Goal: Information Seeking & Learning: Learn about a topic

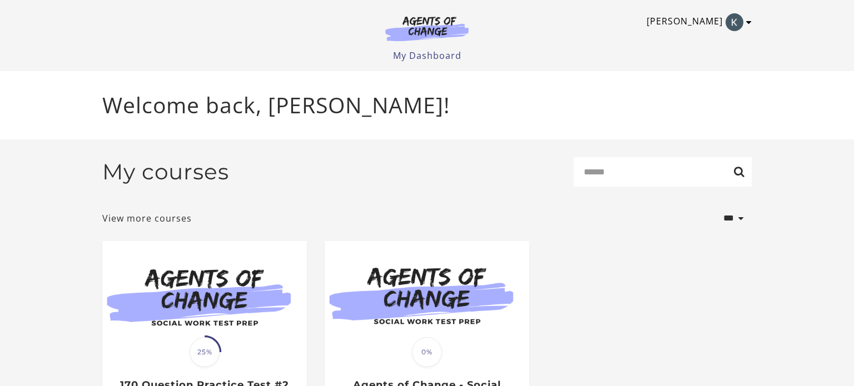
click at [749, 26] on icon "Toggle menu" at bounding box center [749, 22] width 6 height 9
click at [780, 183] on section "**********" at bounding box center [427, 318] width 854 height 358
click at [440, 59] on link "My Dashboard" at bounding box center [427, 55] width 68 height 12
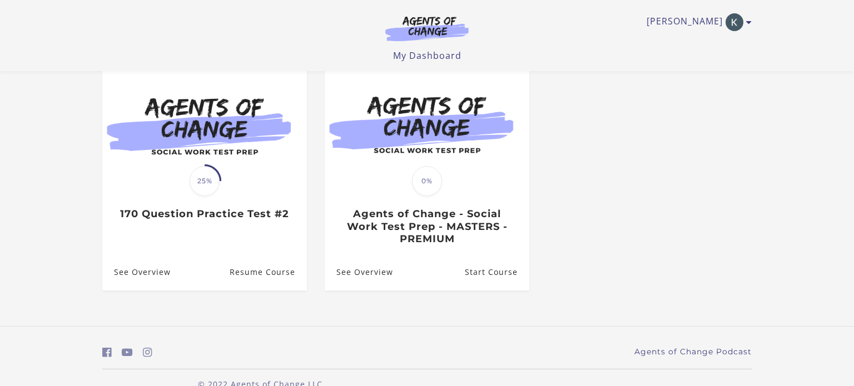
scroll to position [124, 0]
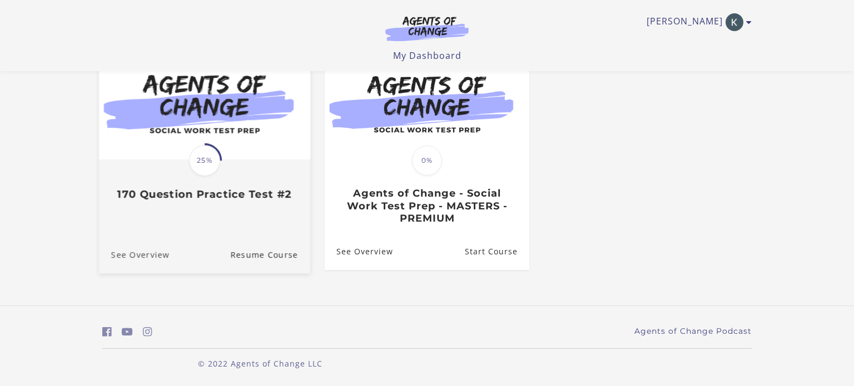
click at [128, 255] on link "See Overview" at bounding box center [134, 254] width 71 height 37
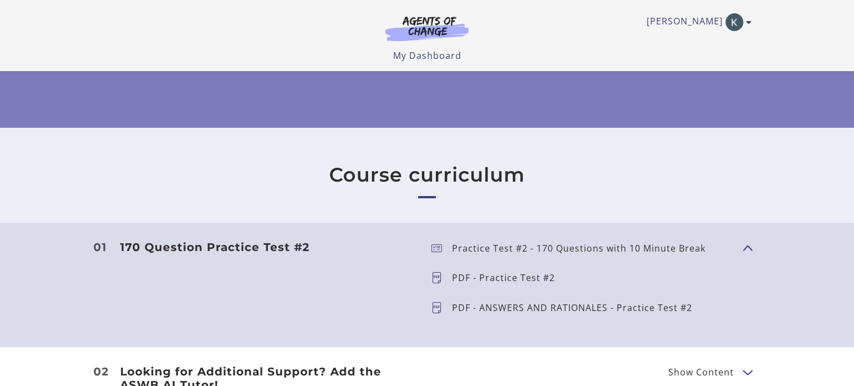
scroll to position [200, 0]
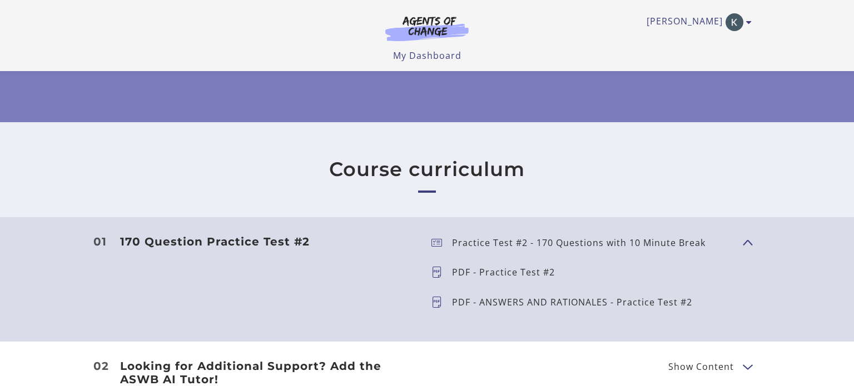
click at [742, 244] on span "Show Content" at bounding box center [742, 242] width 0 height 98
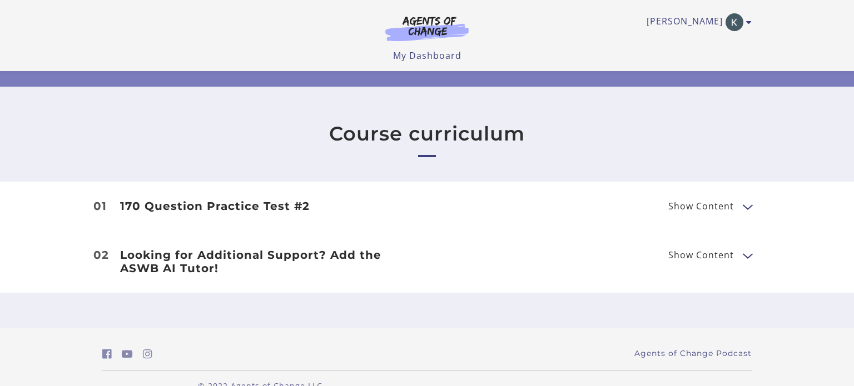
scroll to position [235, 0]
click at [746, 206] on button "Show Content" at bounding box center [746, 207] width 9 height 14
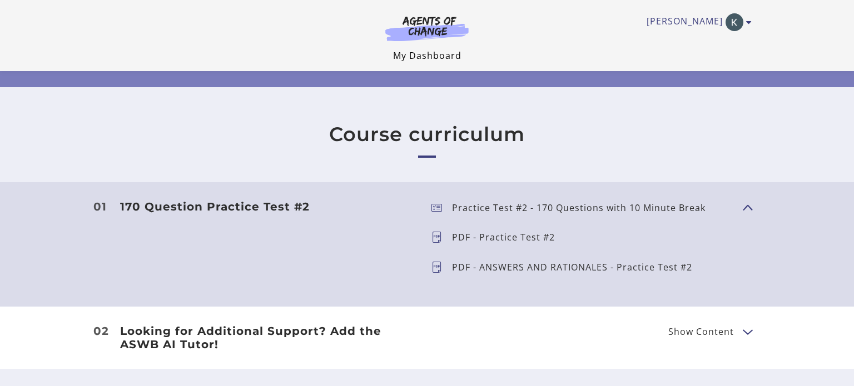
click at [435, 58] on link "My Dashboard" at bounding box center [427, 55] width 68 height 12
